Goal: Task Accomplishment & Management: Manage account settings

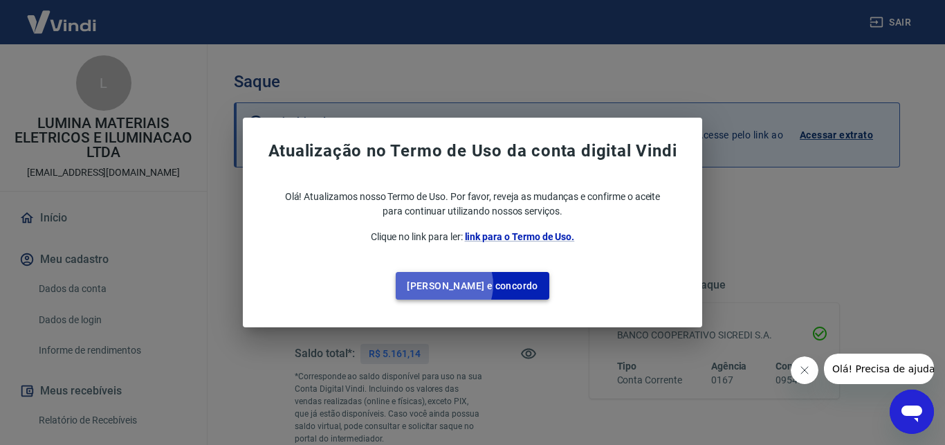
click at [468, 285] on button "[PERSON_NAME] e concordo" at bounding box center [473, 286] width 154 height 28
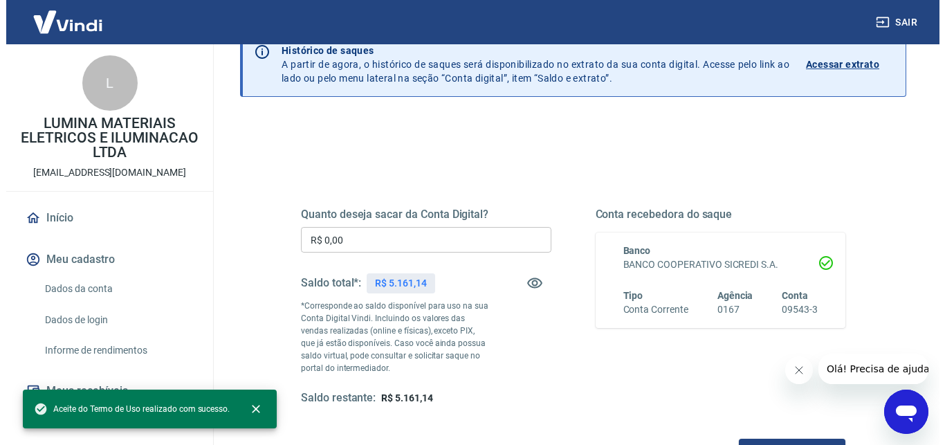
scroll to position [141, 0]
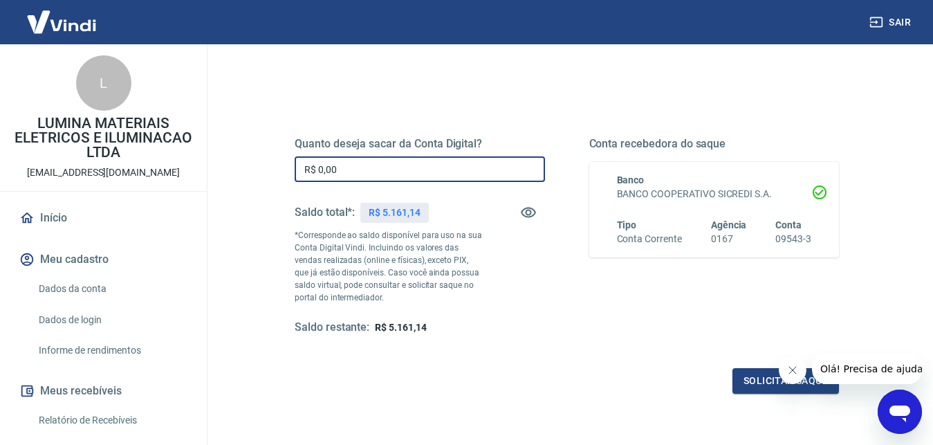
drag, startPoint x: 348, startPoint y: 168, endPoint x: 291, endPoint y: 174, distance: 57.0
click at [295, 174] on input "R$ 0,00" at bounding box center [420, 169] width 250 height 26
type input "R$ 3.161,14"
click at [757, 383] on button "Solicitar saque" at bounding box center [786, 381] width 107 height 26
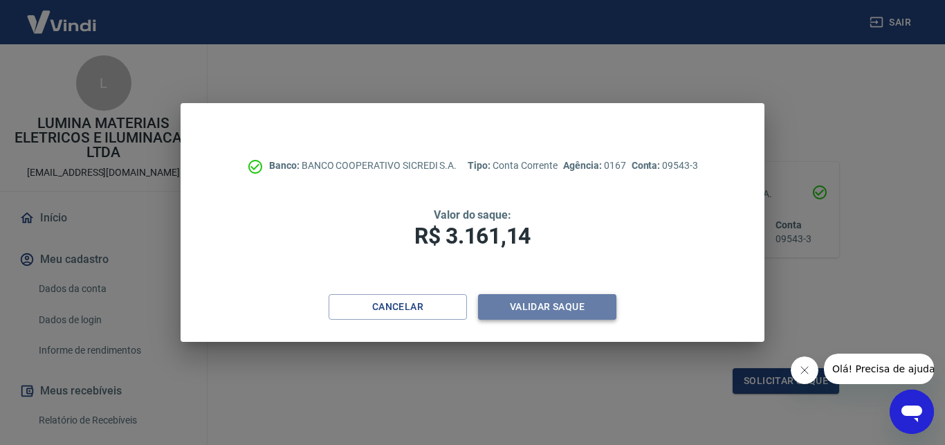
click at [519, 307] on button "Validar saque" at bounding box center [547, 307] width 138 height 26
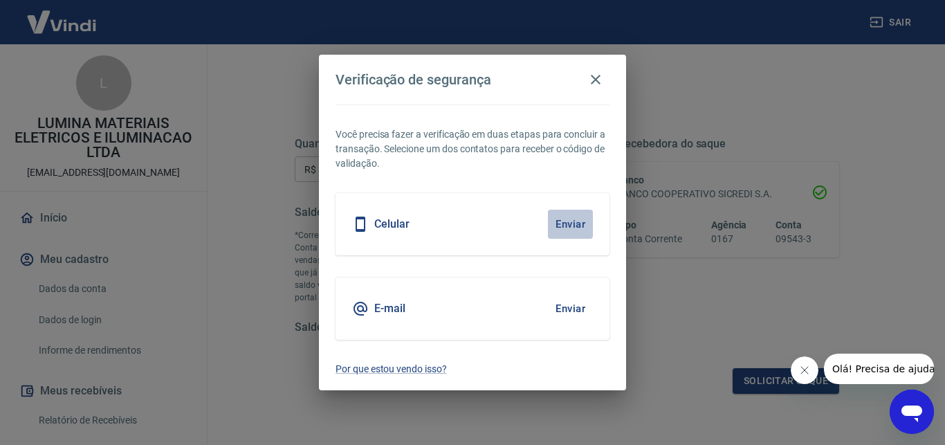
click at [569, 222] on button "Enviar" at bounding box center [570, 224] width 45 height 29
click at [403, 221] on h5 "Celular" at bounding box center [391, 224] width 35 height 14
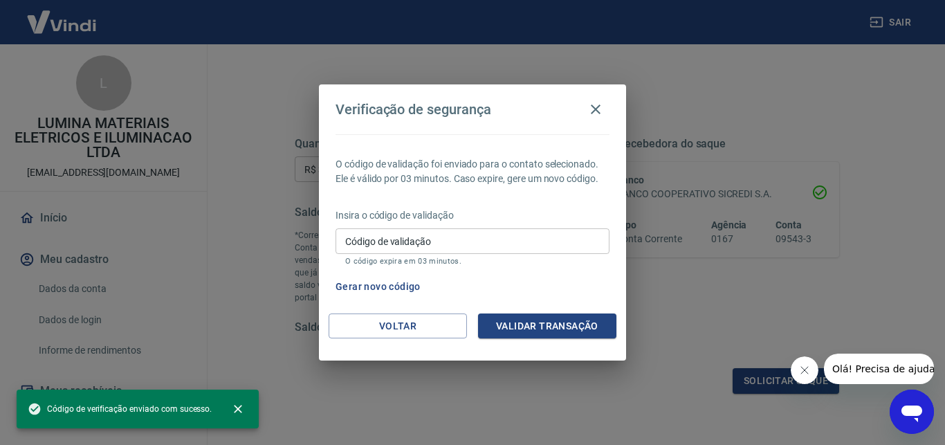
click at [438, 223] on div "Insira o código de validação Código de validação Código de validação O código e…" at bounding box center [473, 238] width 274 height 60
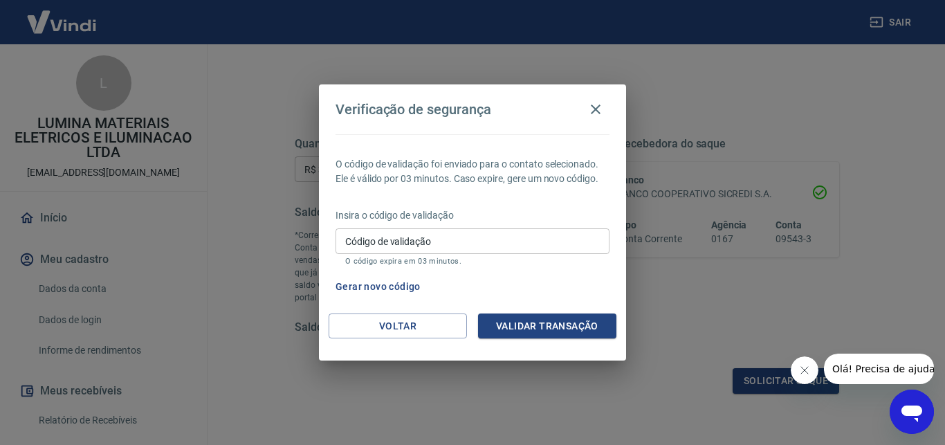
click at [443, 232] on input "Código de validação" at bounding box center [473, 241] width 274 height 26
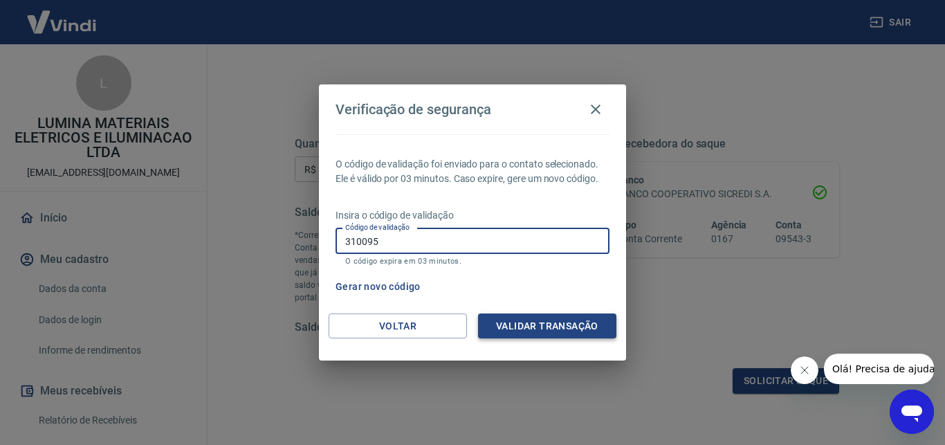
type input "310095"
click at [565, 327] on button "Validar transação" at bounding box center [547, 326] width 138 height 26
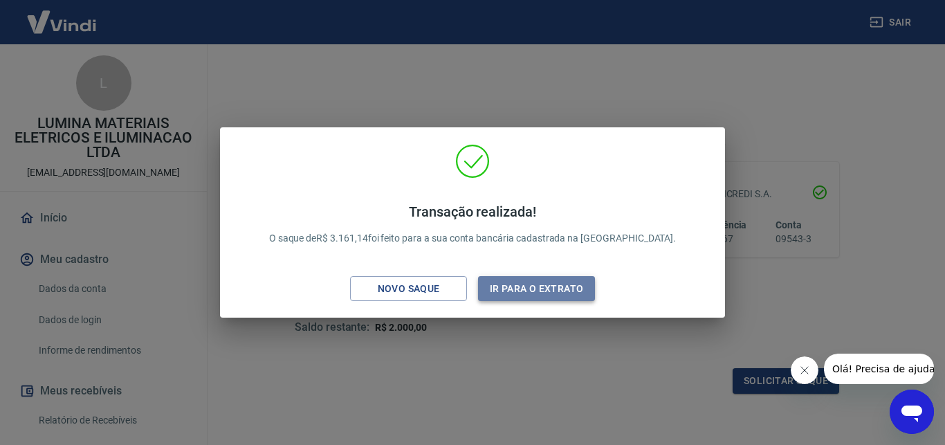
click at [522, 288] on button "Ir para o extrato" at bounding box center [536, 289] width 117 height 26
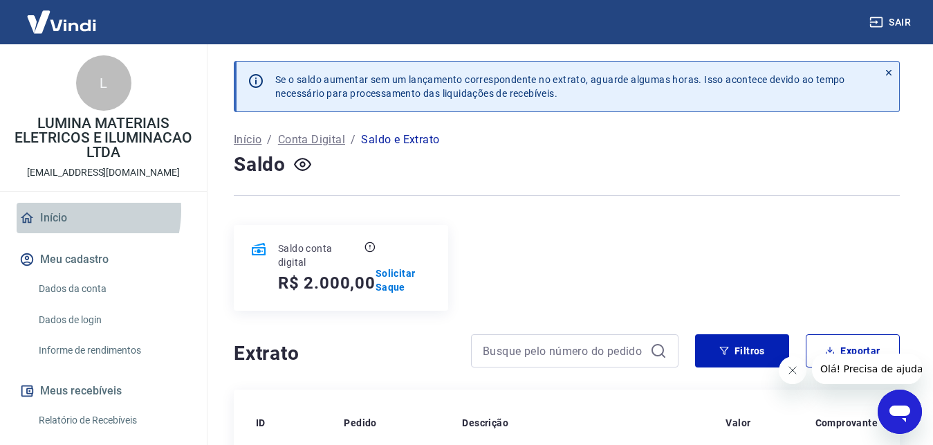
click at [62, 210] on link "Início" at bounding box center [104, 218] width 174 height 30
